Goal: Find specific page/section

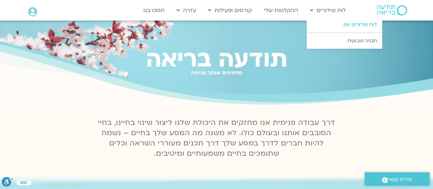
click at [337, 24] on link "לוח שידורים יומי" at bounding box center [344, 25] width 75 height 16
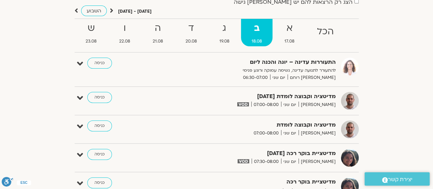
scroll to position [66, 0]
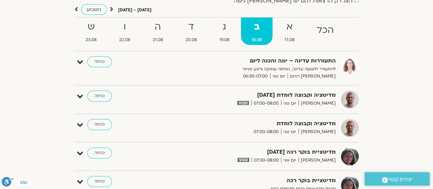
drag, startPoint x: 435, startPoint y: 41, endPoint x: 438, endPoint y: 52, distance: 11.9
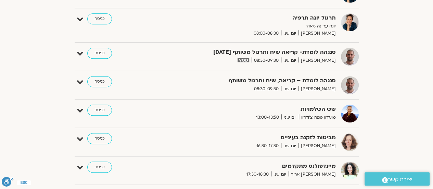
scroll to position [292, 0]
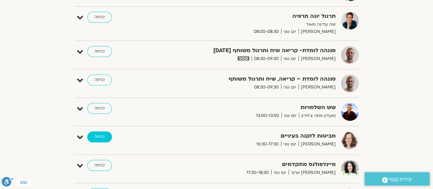
click at [101, 133] on link "כניסה" at bounding box center [99, 136] width 25 height 11
